Goal: Transaction & Acquisition: Purchase product/service

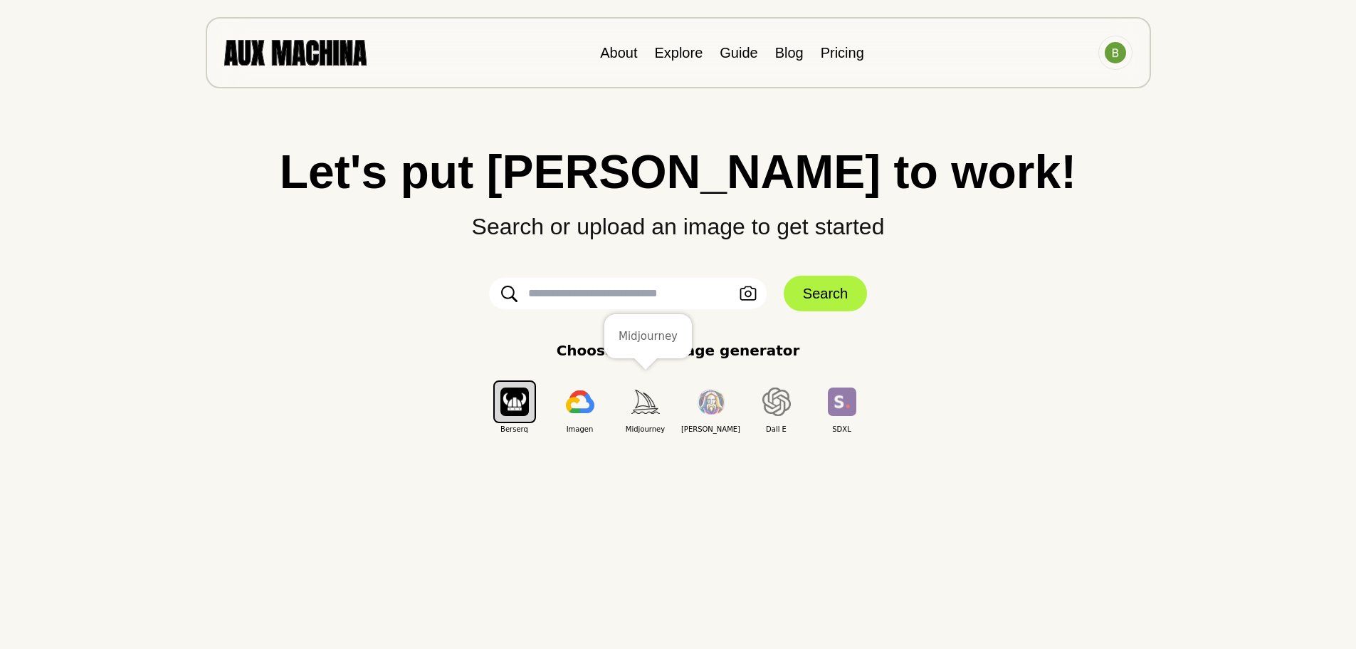
click at [650, 414] on button "button" at bounding box center [645, 401] width 43 height 43
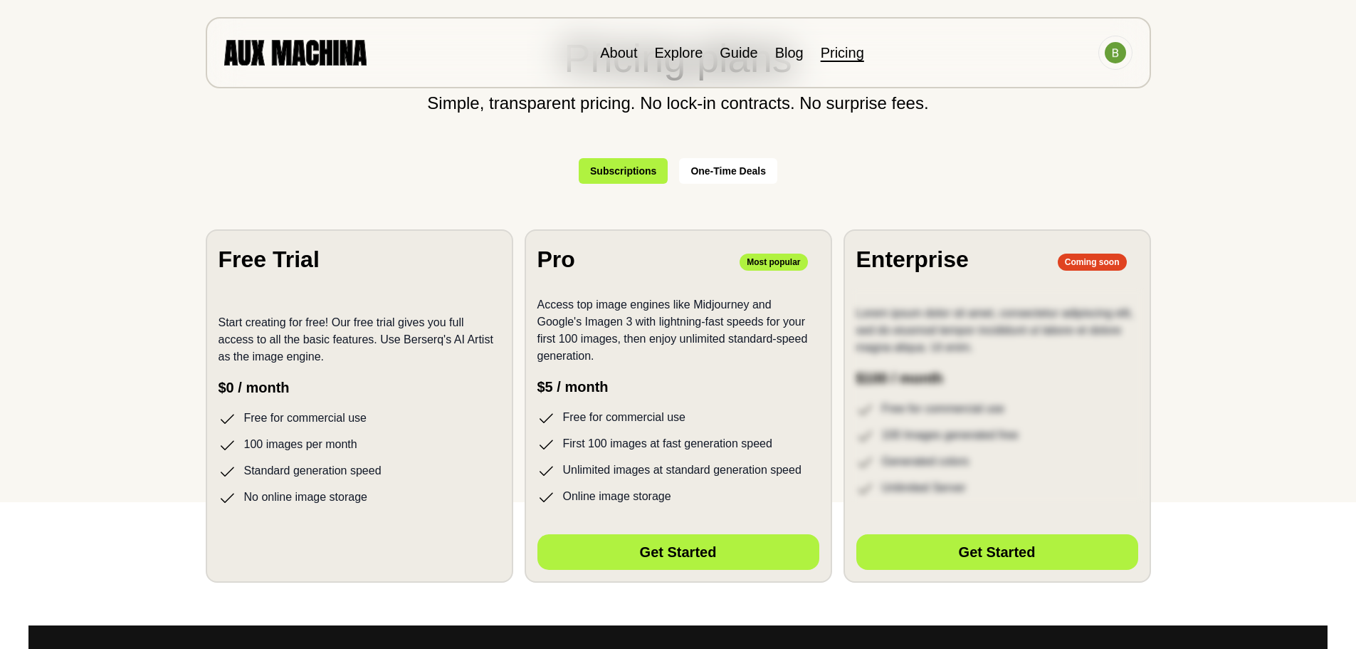
scroll to position [49, 0]
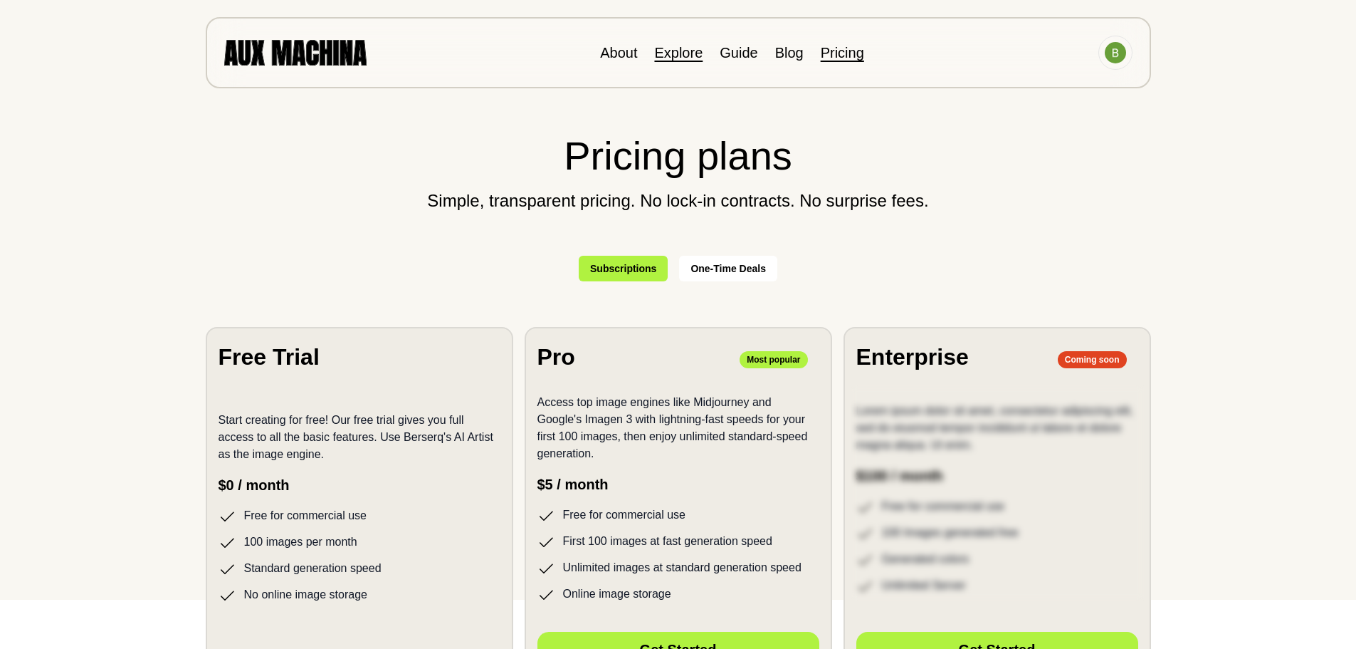
click at [672, 53] on link "Explore" at bounding box center [678, 53] width 48 height 16
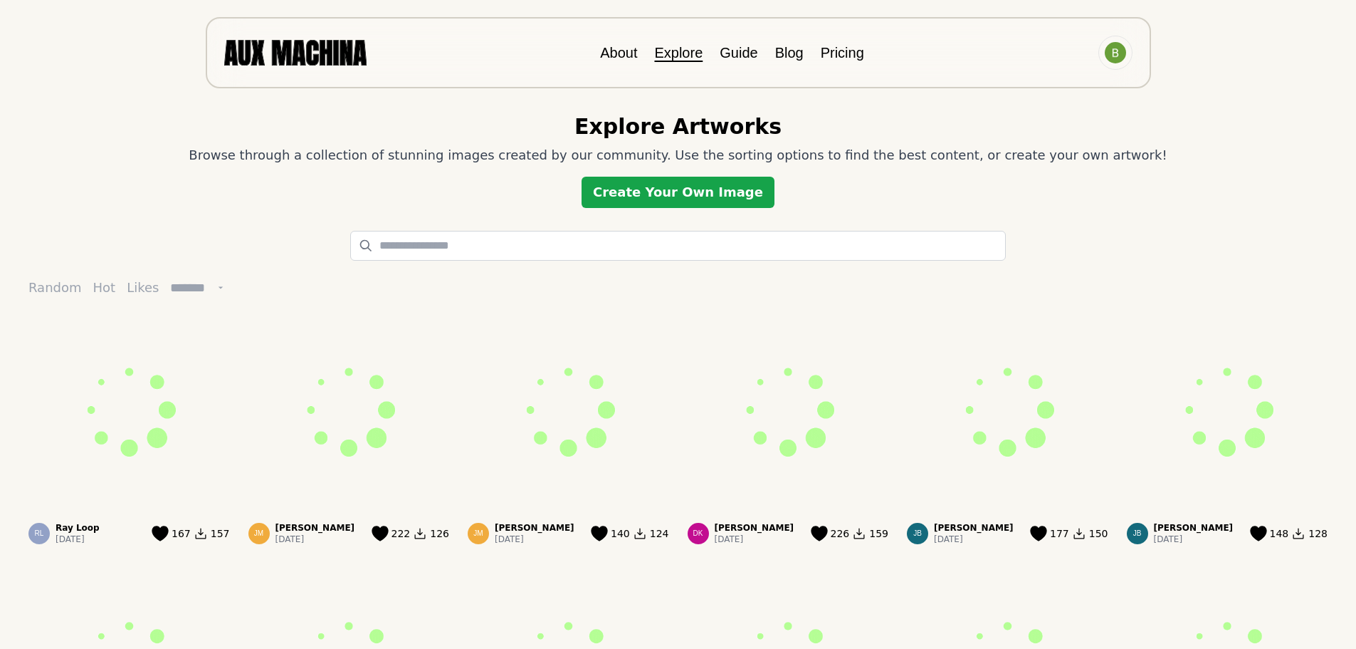
click at [643, 198] on link "Create Your Own Image" at bounding box center [678, 192] width 193 height 31
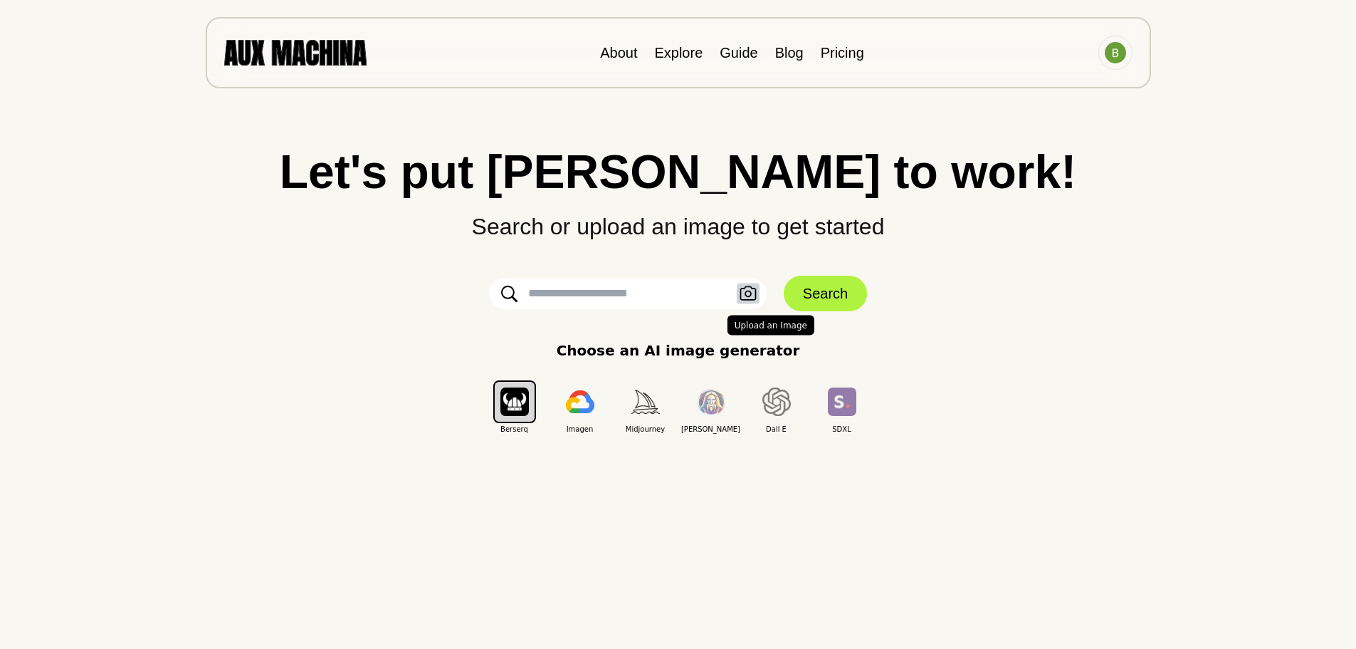
click at [745, 293] on icon "button" at bounding box center [748, 293] width 16 height 14
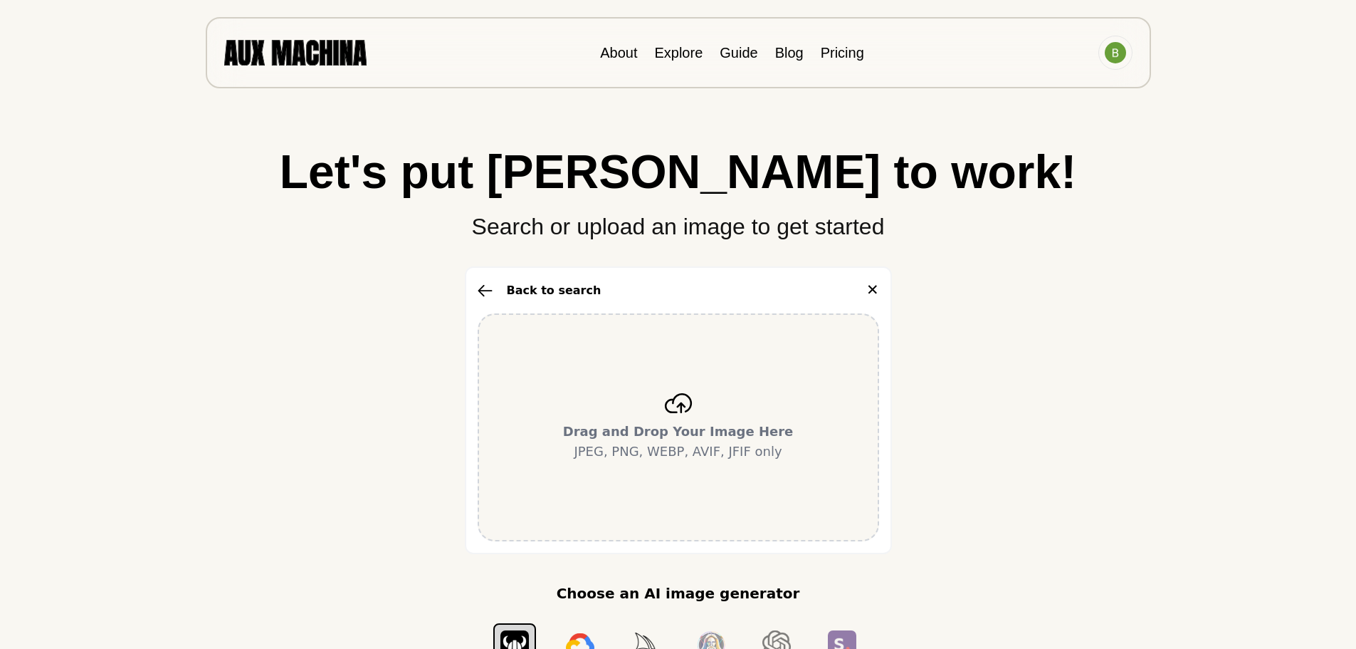
click at [694, 405] on div "Drag and Drop Your Image Here JPEG, PNG, WEBP, AVIF, JFIF only" at bounding box center [679, 427] width 402 height 228
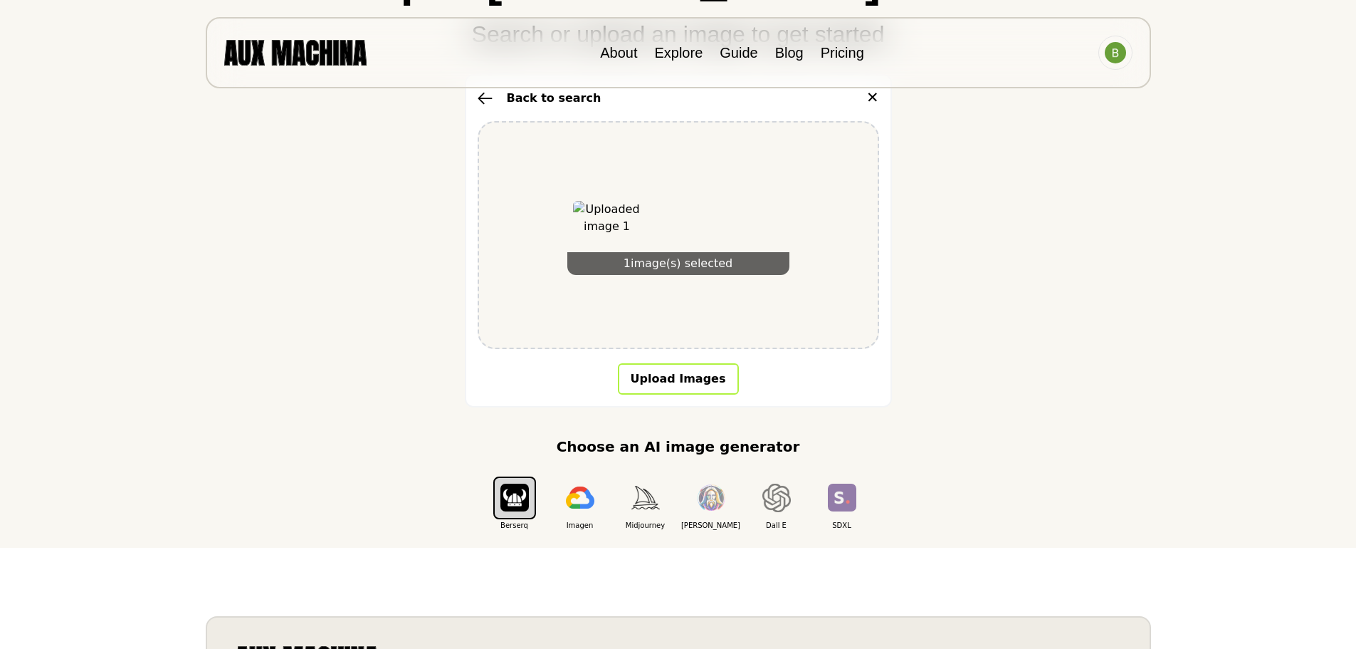
scroll to position [197, 0]
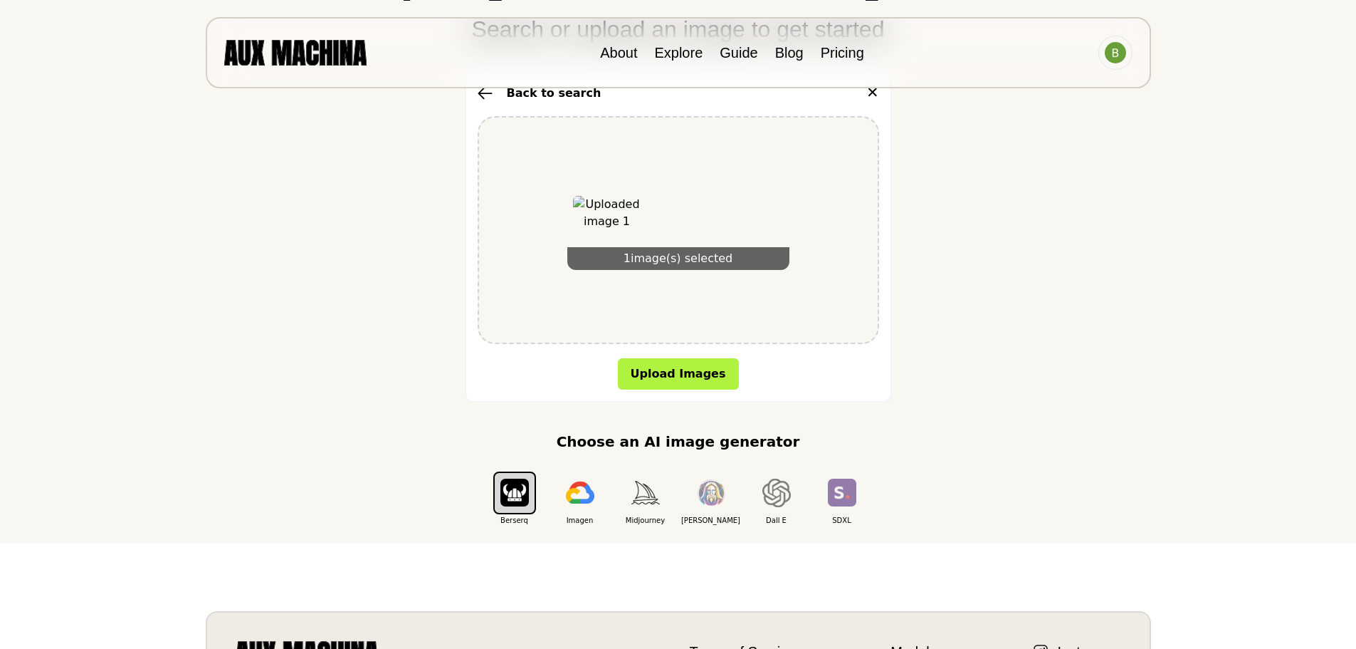
click at [616, 244] on img at bounding box center [607, 230] width 68 height 68
click at [676, 375] on button "Upload Images" at bounding box center [678, 373] width 121 height 31
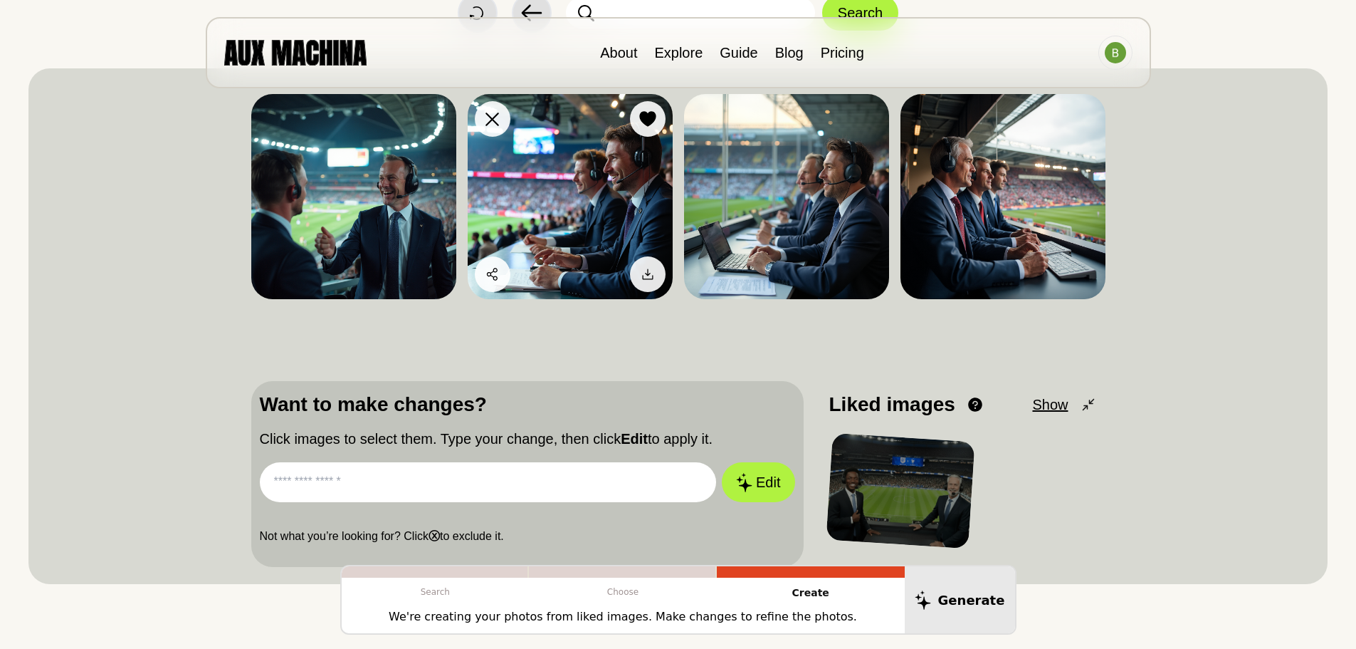
scroll to position [129, 0]
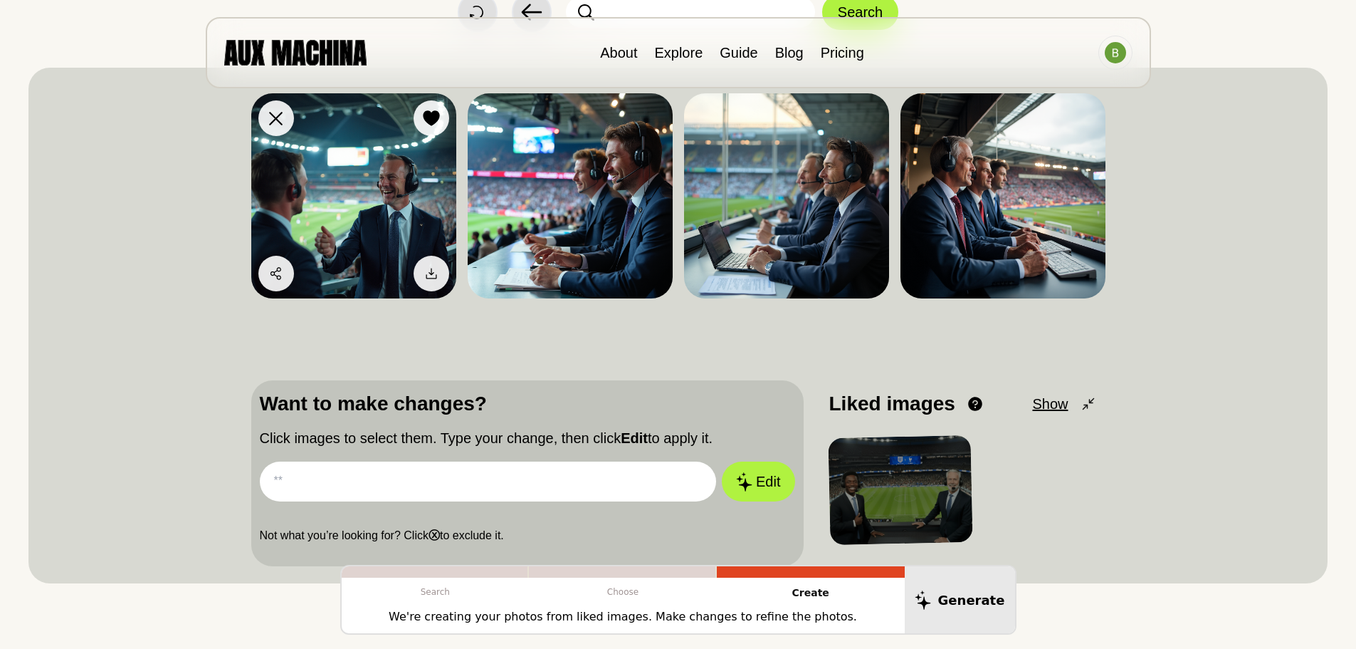
click at [404, 205] on img at bounding box center [353, 195] width 205 height 205
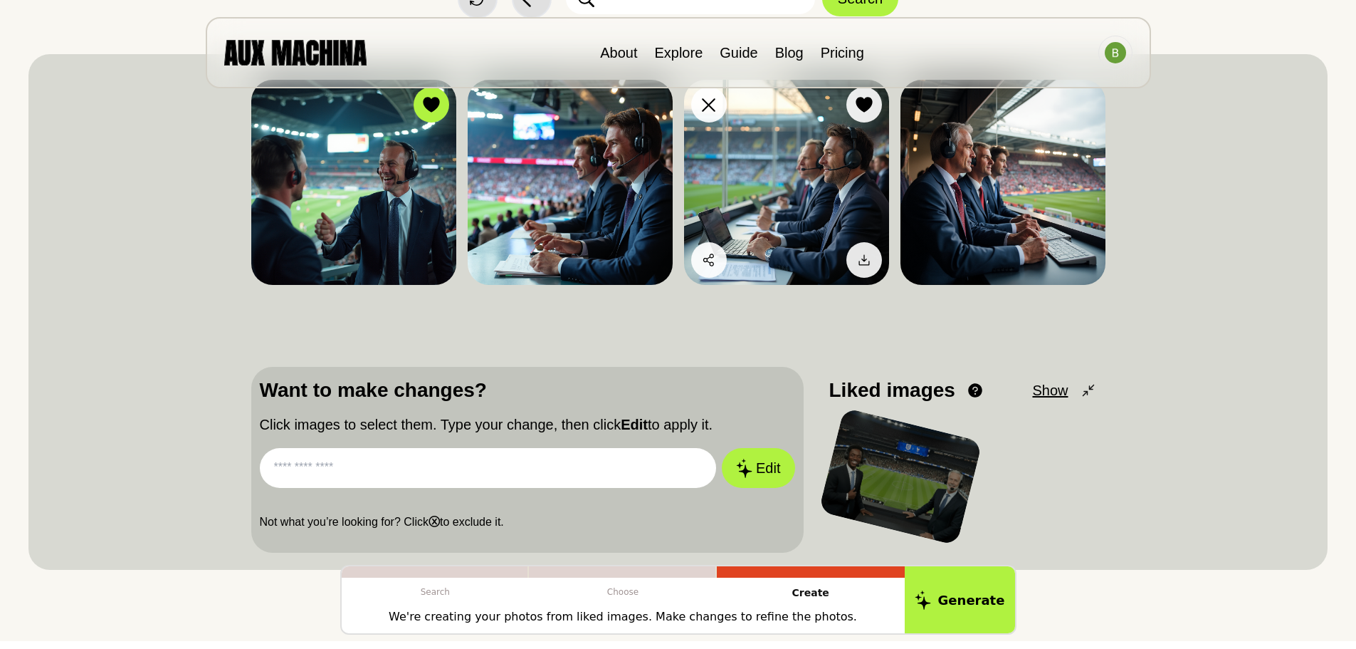
scroll to position [147, 0]
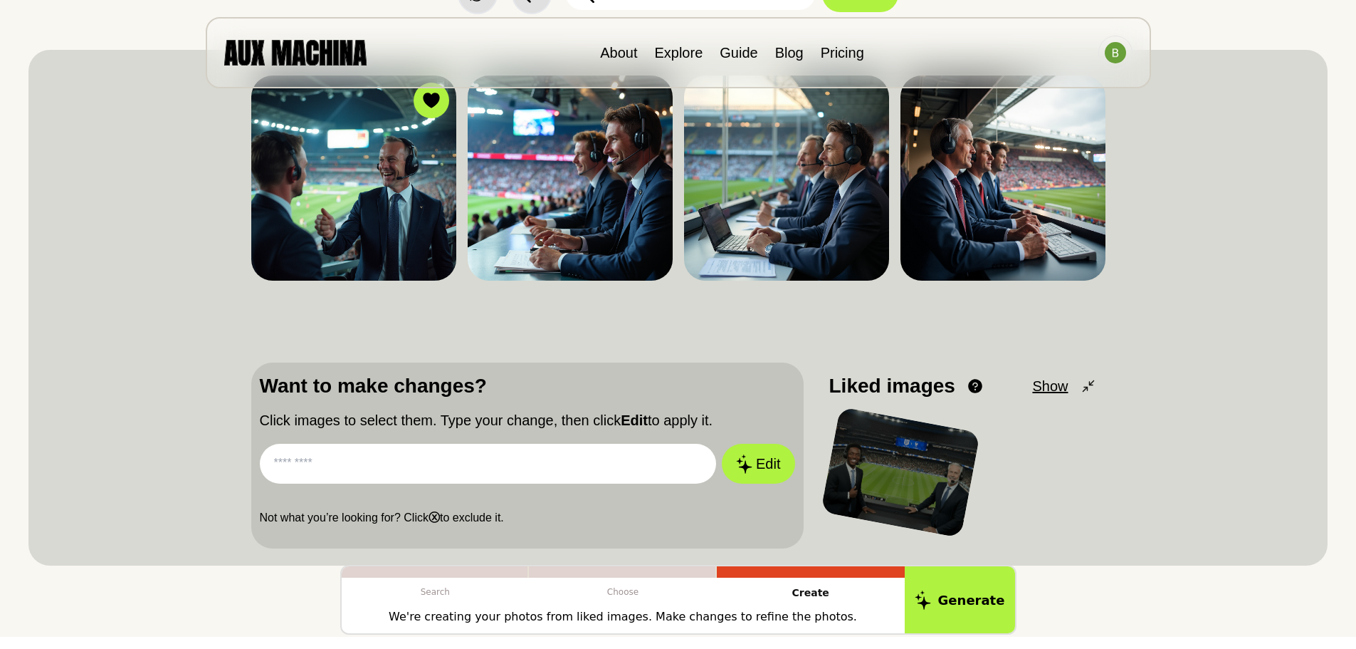
click at [894, 491] on div at bounding box center [899, 472] width 159 height 131
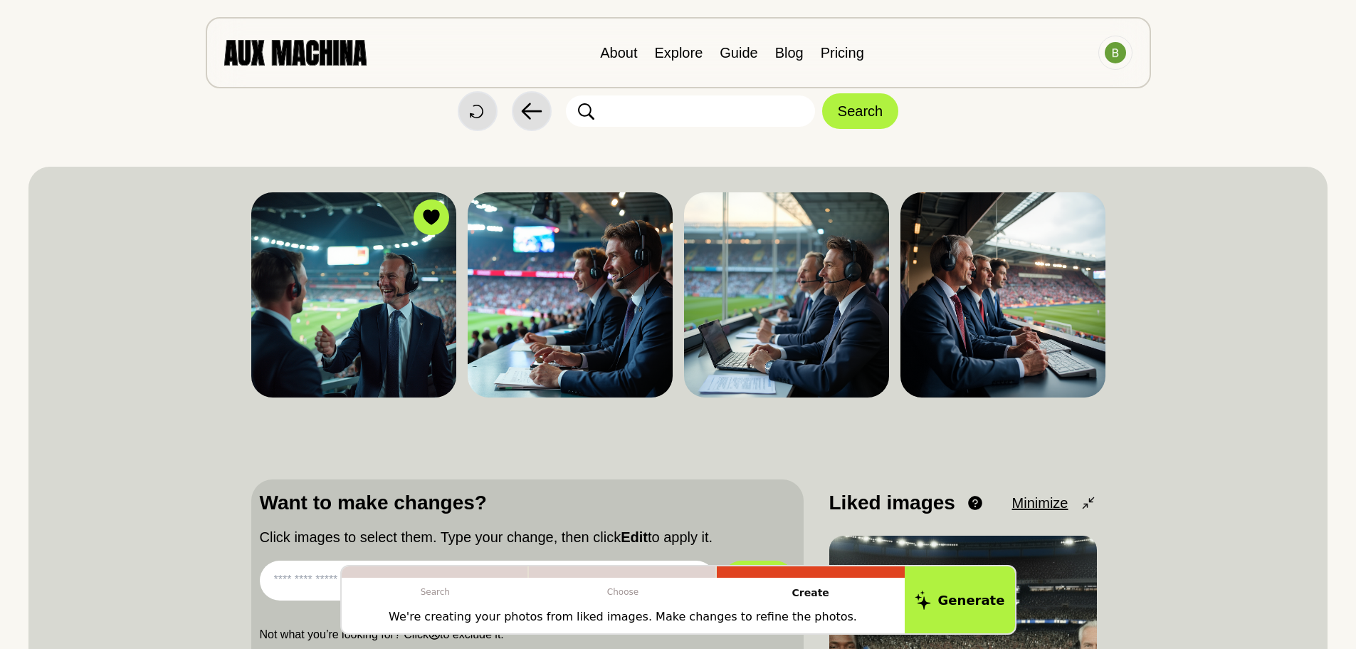
scroll to position [29, 0]
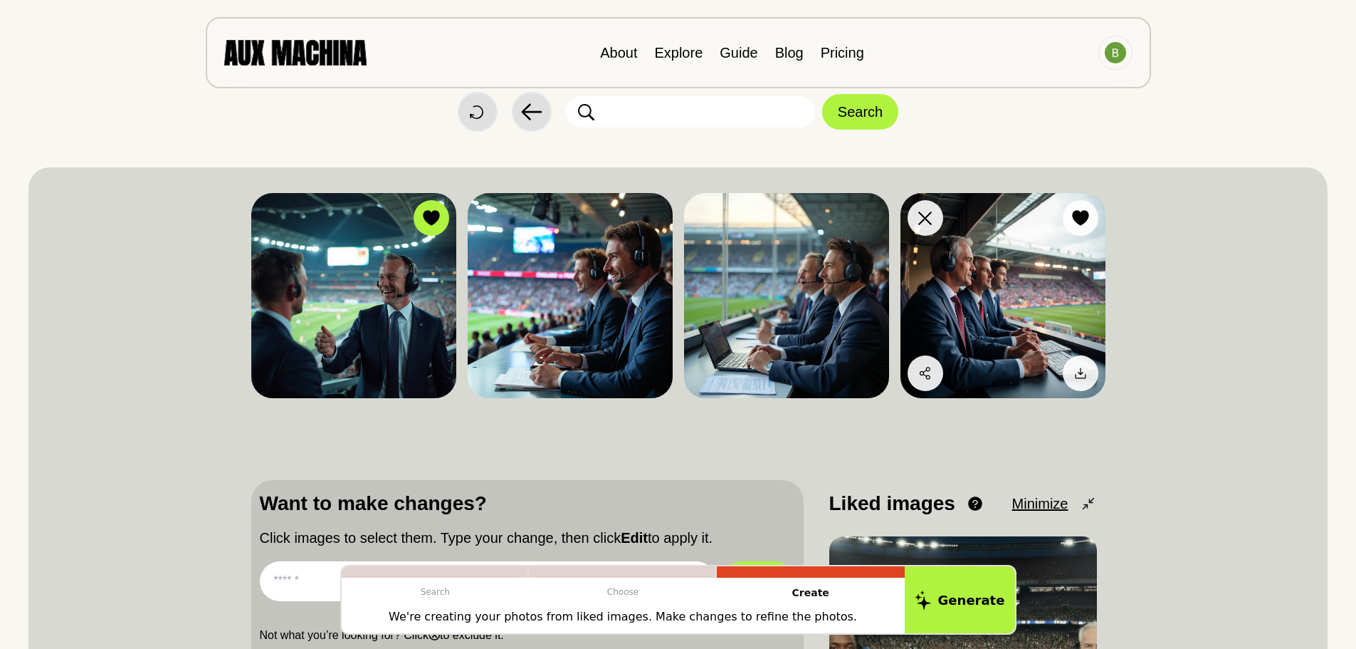
click at [964, 248] on img at bounding box center [1003, 295] width 205 height 205
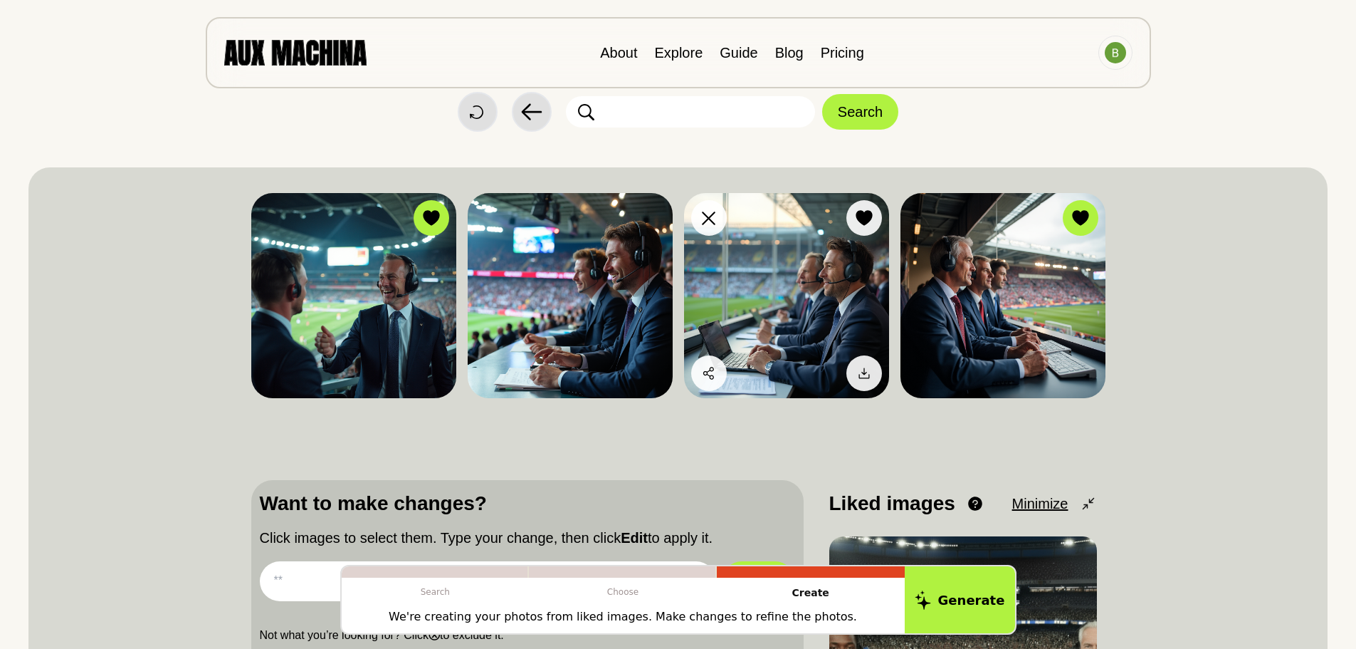
scroll to position [0, 0]
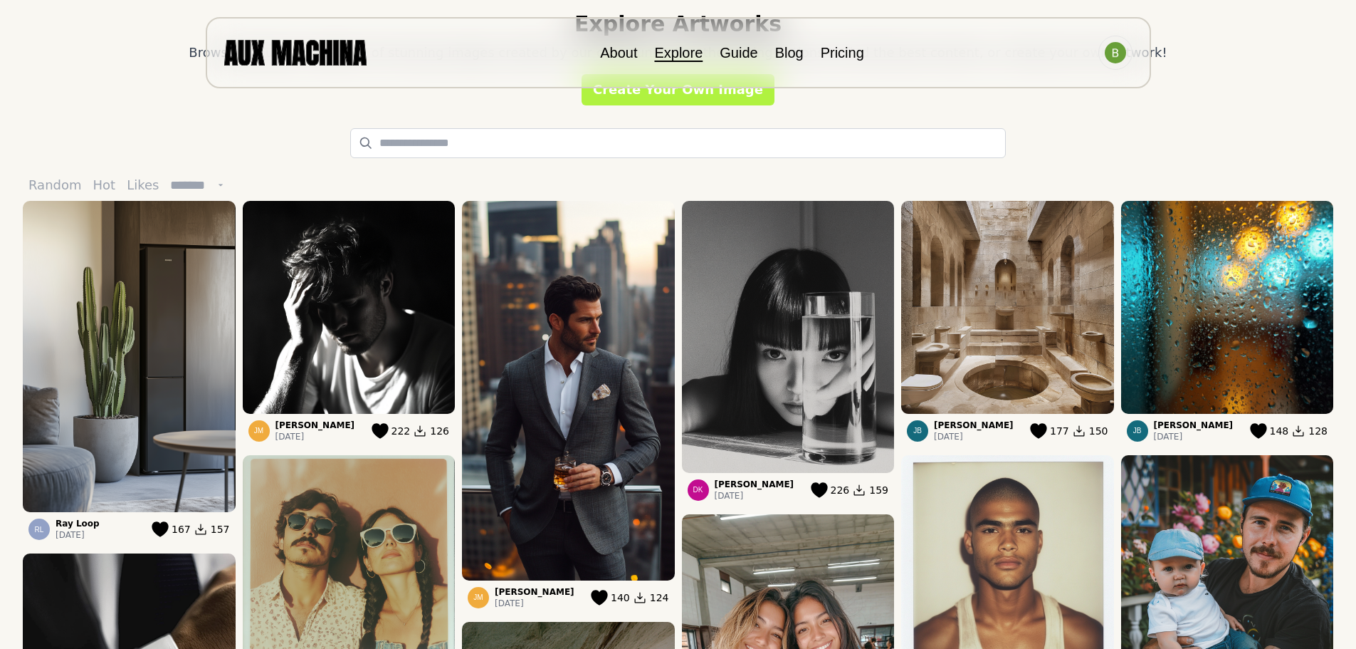
scroll to position [60, 0]
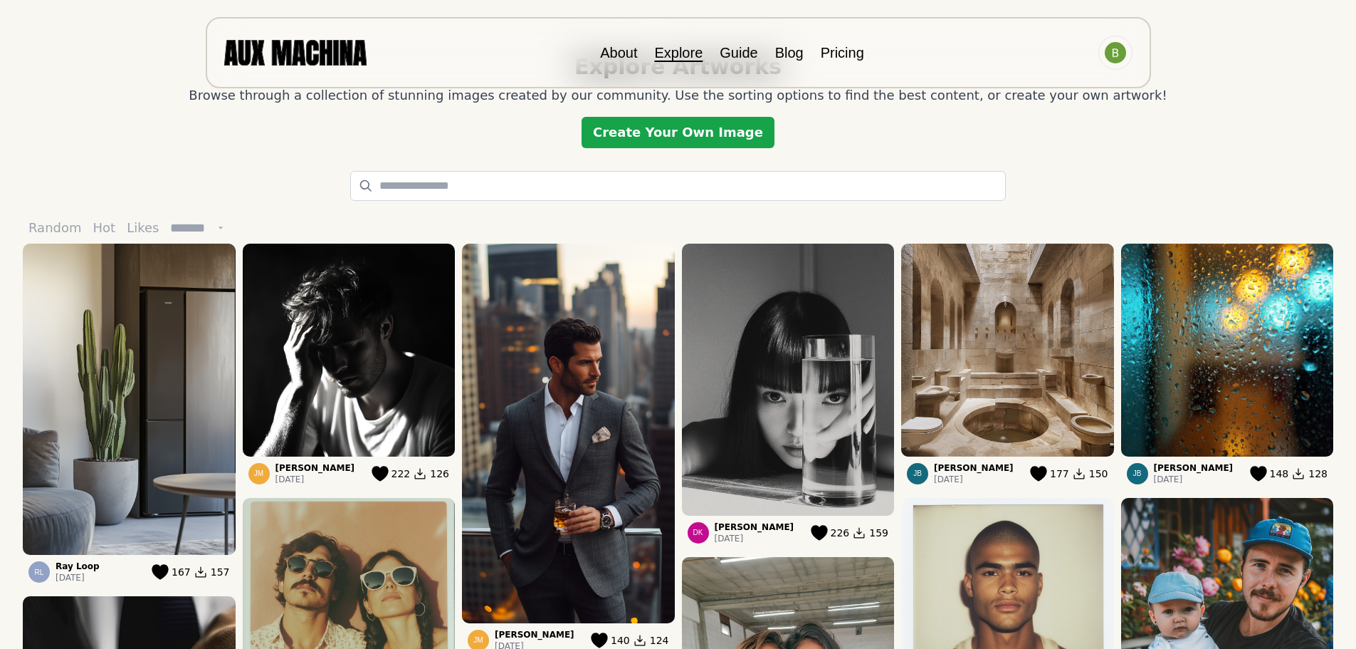
click at [675, 136] on link "Create Your Own Image" at bounding box center [678, 132] width 193 height 31
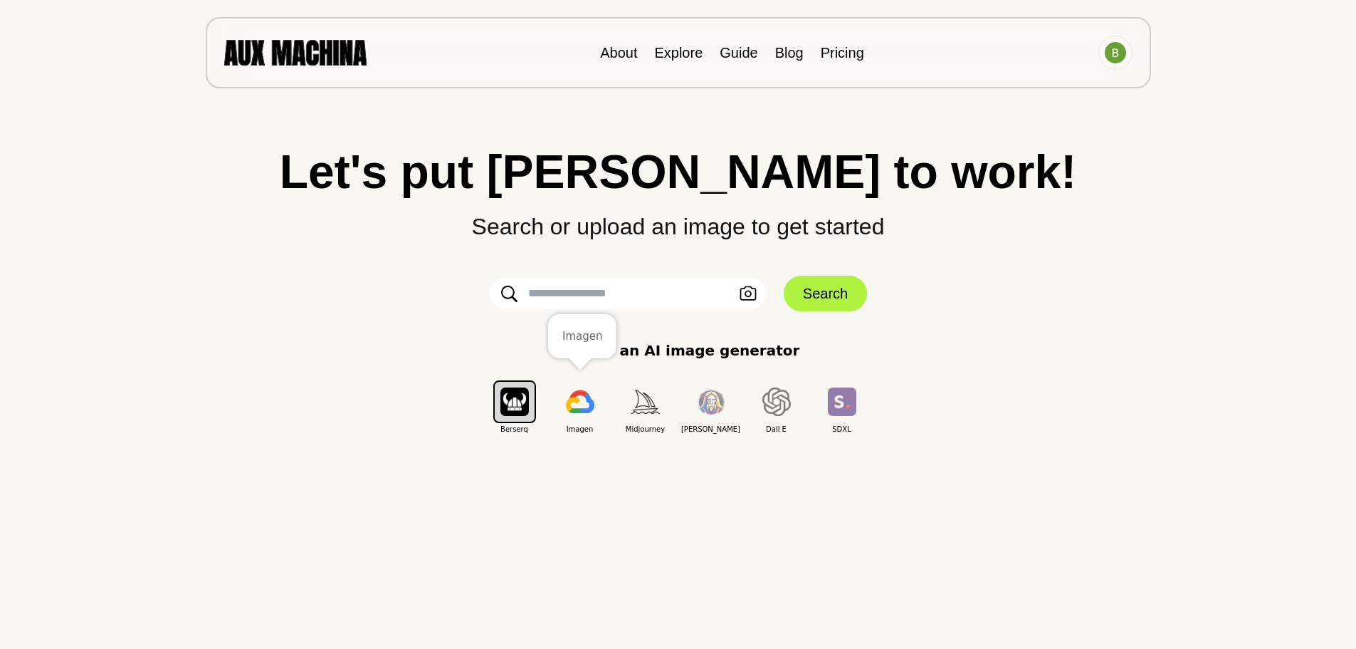
click at [577, 414] on button "button" at bounding box center [580, 401] width 43 height 43
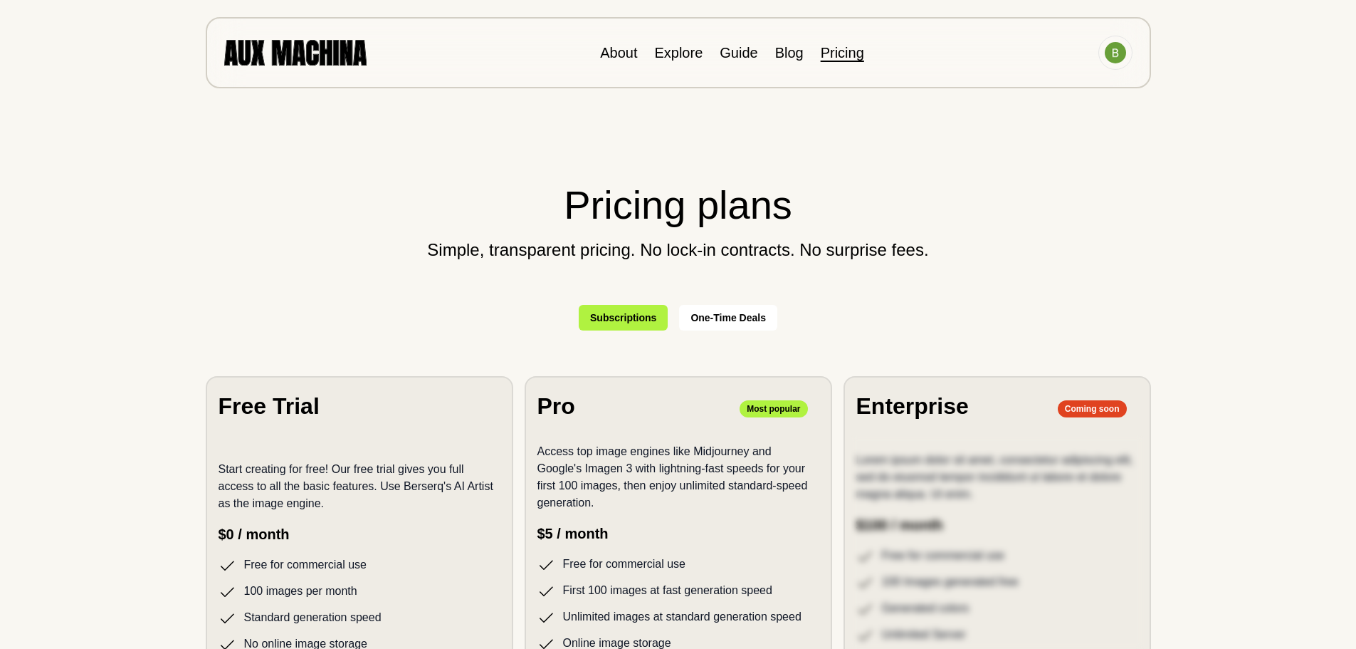
click at [734, 313] on button "One-Time Deals" at bounding box center [728, 318] width 98 height 26
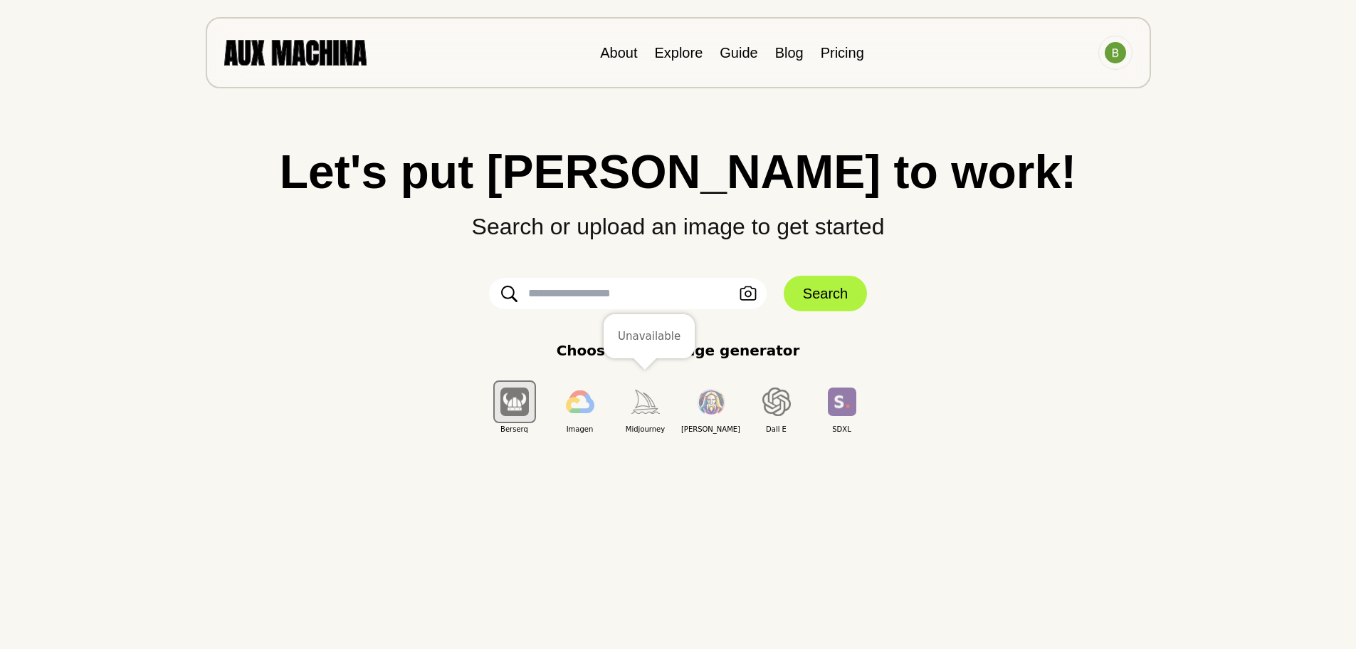
click at [646, 413] on img "button" at bounding box center [645, 400] width 28 height 23
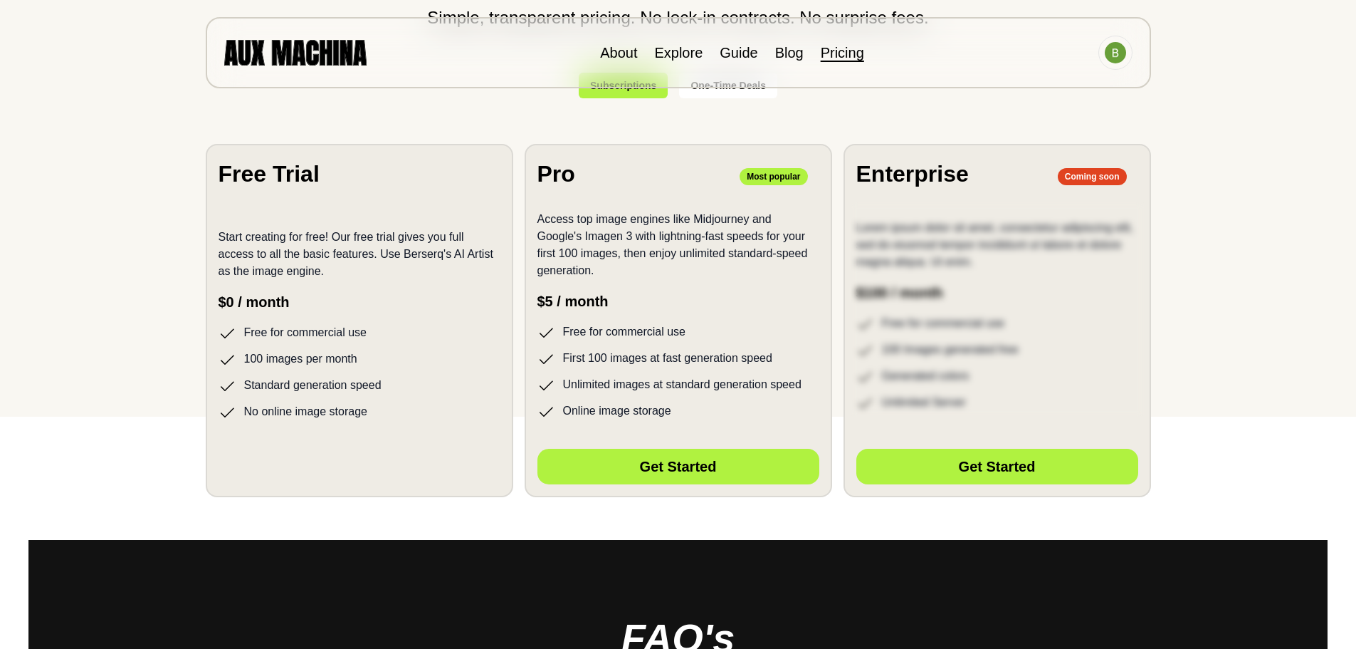
scroll to position [233, 0]
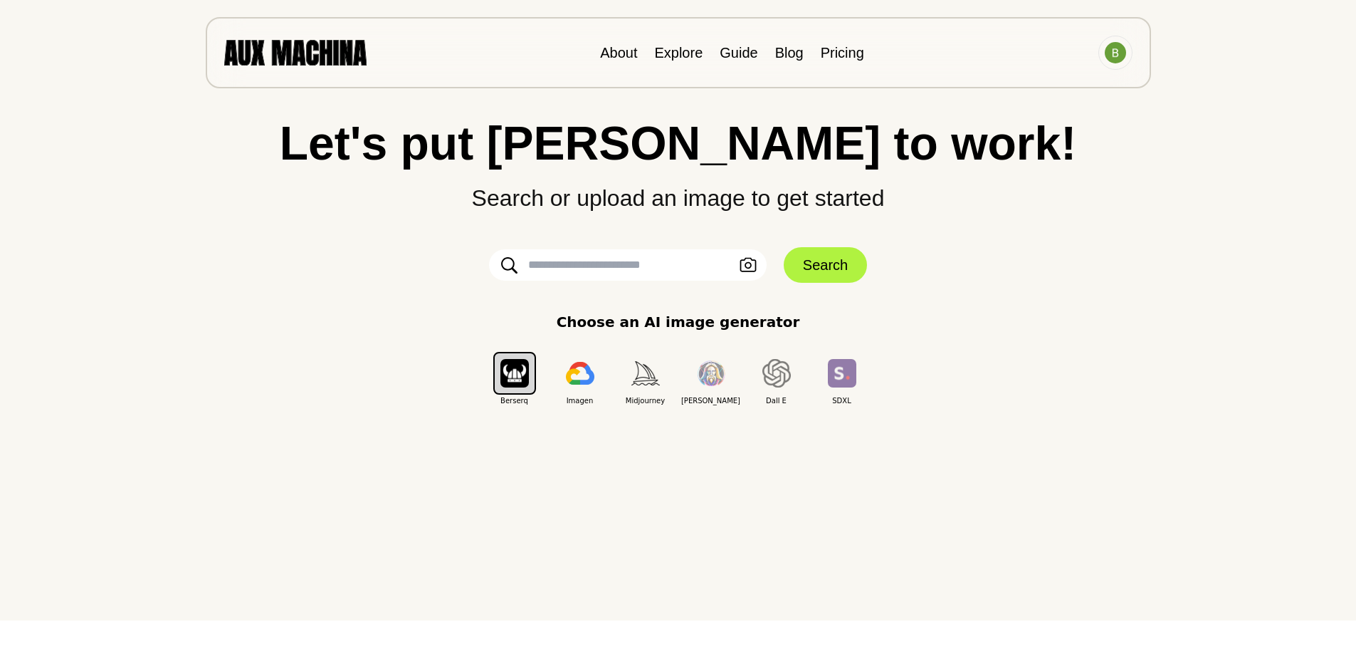
scroll to position [28, 0]
click at [843, 379] on img "button" at bounding box center [842, 374] width 28 height 28
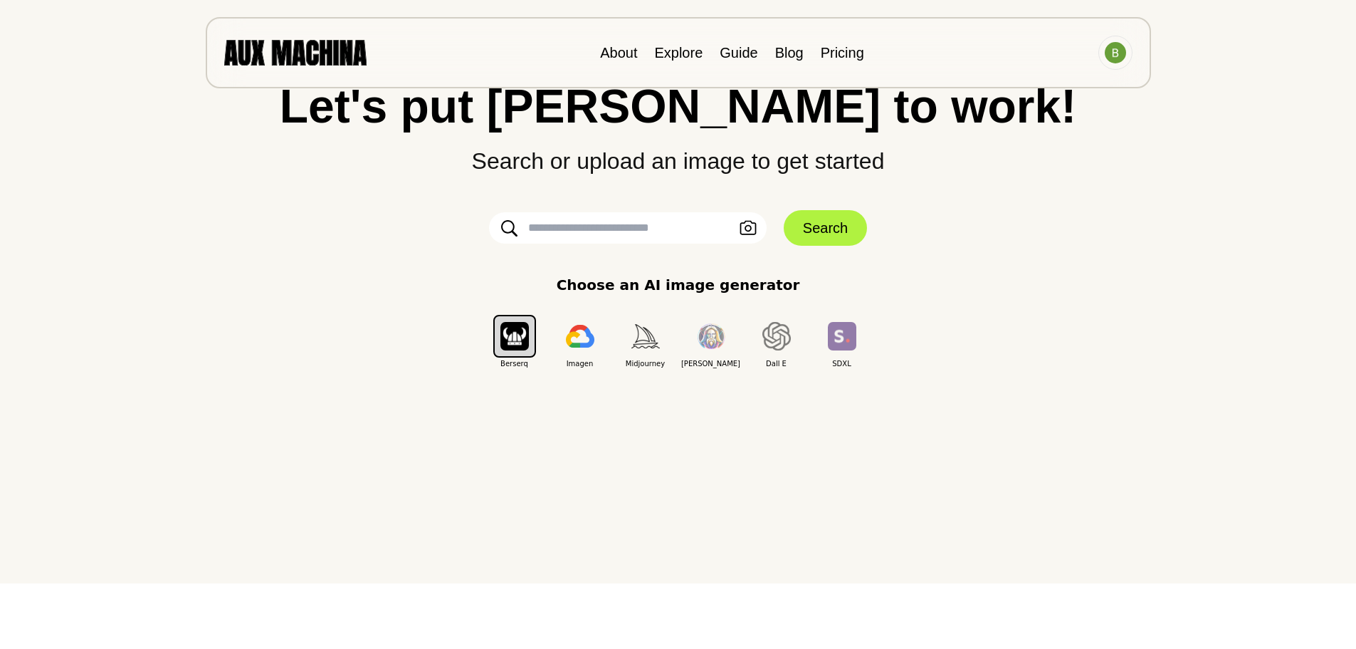
scroll to position [20, 0]
